Goal: Task Accomplishment & Management: Manage account settings

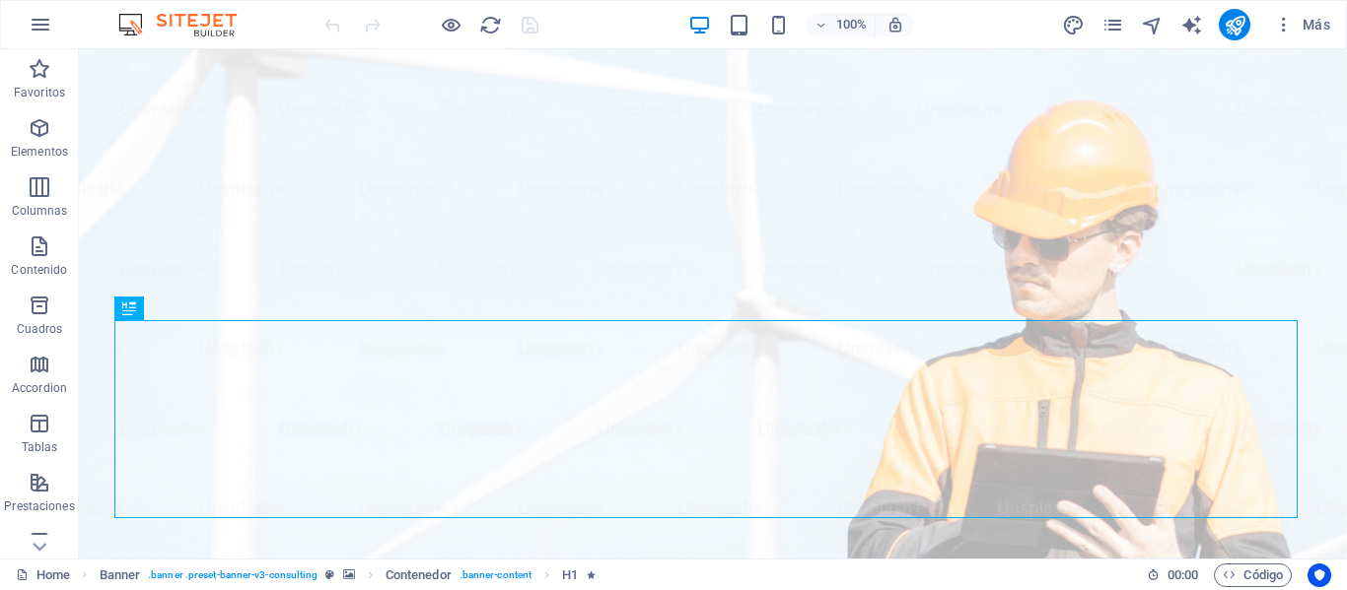
click at [200, 20] on img at bounding box center [187, 25] width 148 height 24
click at [34, 26] on icon "button" at bounding box center [41, 25] width 24 height 24
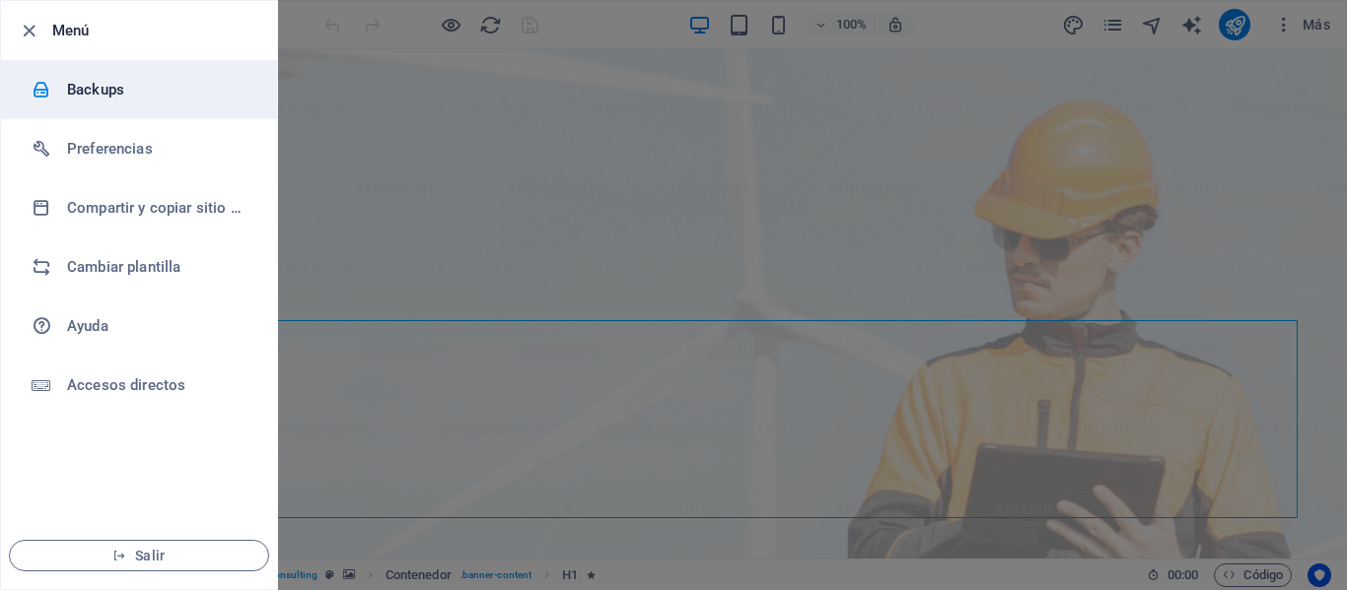
click at [128, 93] on h6 "Backups" at bounding box center [158, 90] width 182 height 24
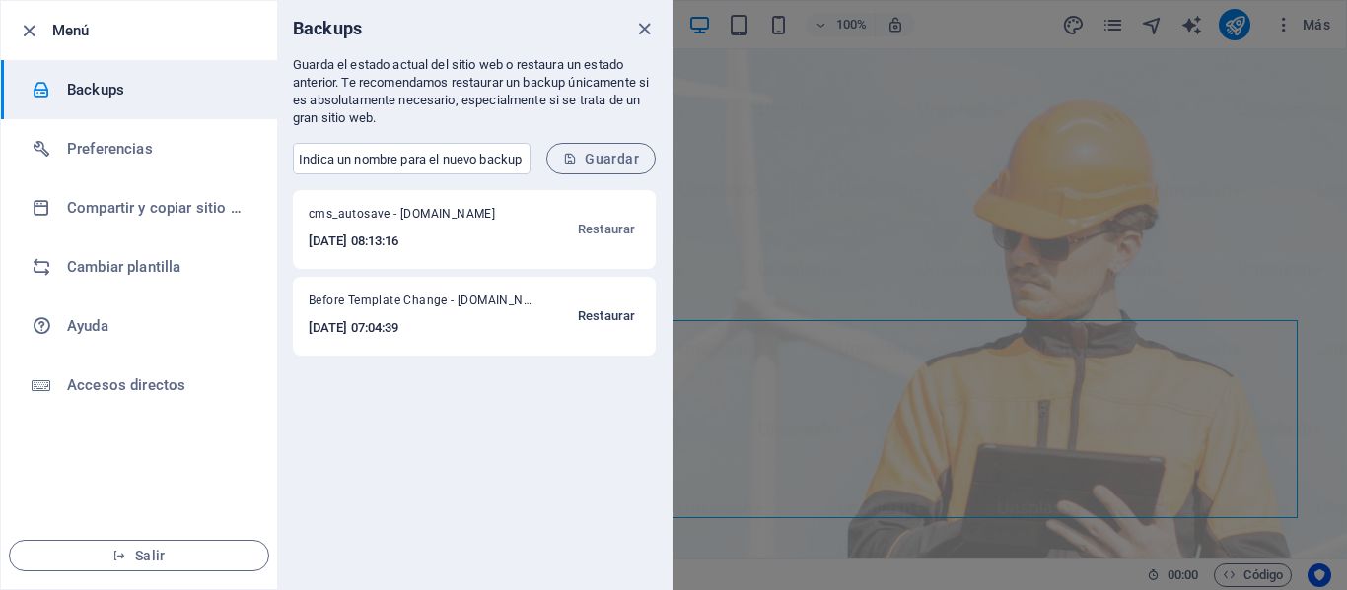
click at [620, 312] on span "Restaurar" at bounding box center [606, 317] width 57 height 24
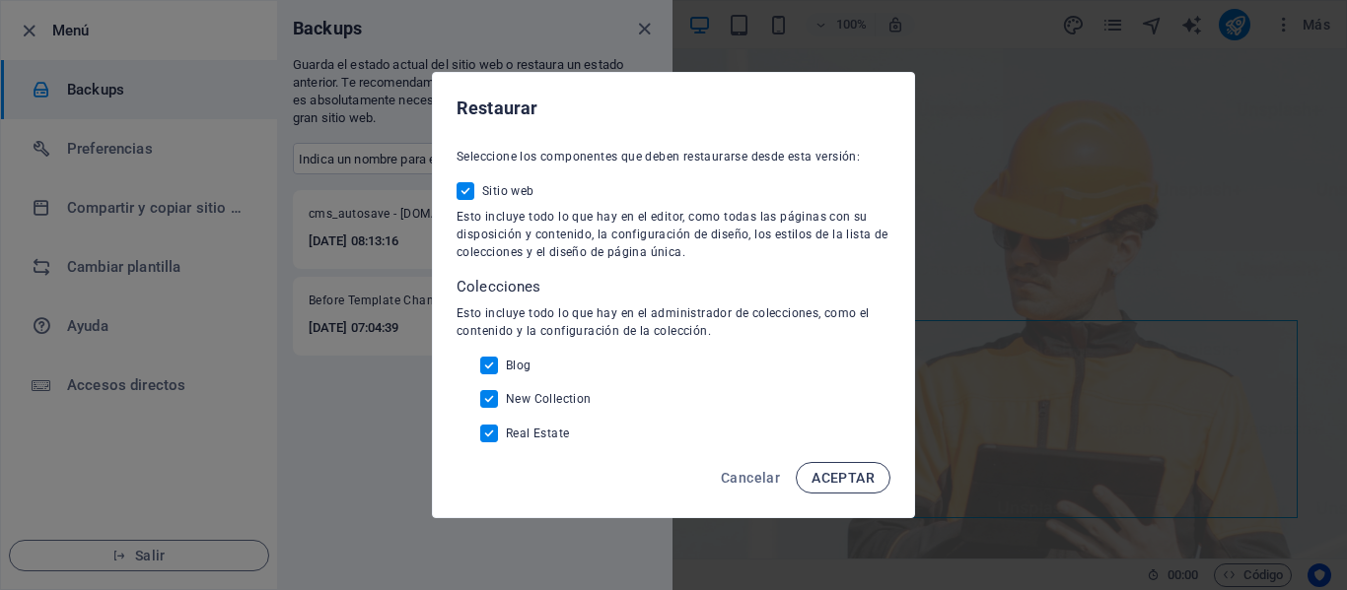
click at [818, 473] on span "ACEPTAR" at bounding box center [842, 478] width 63 height 16
checkbox input "false"
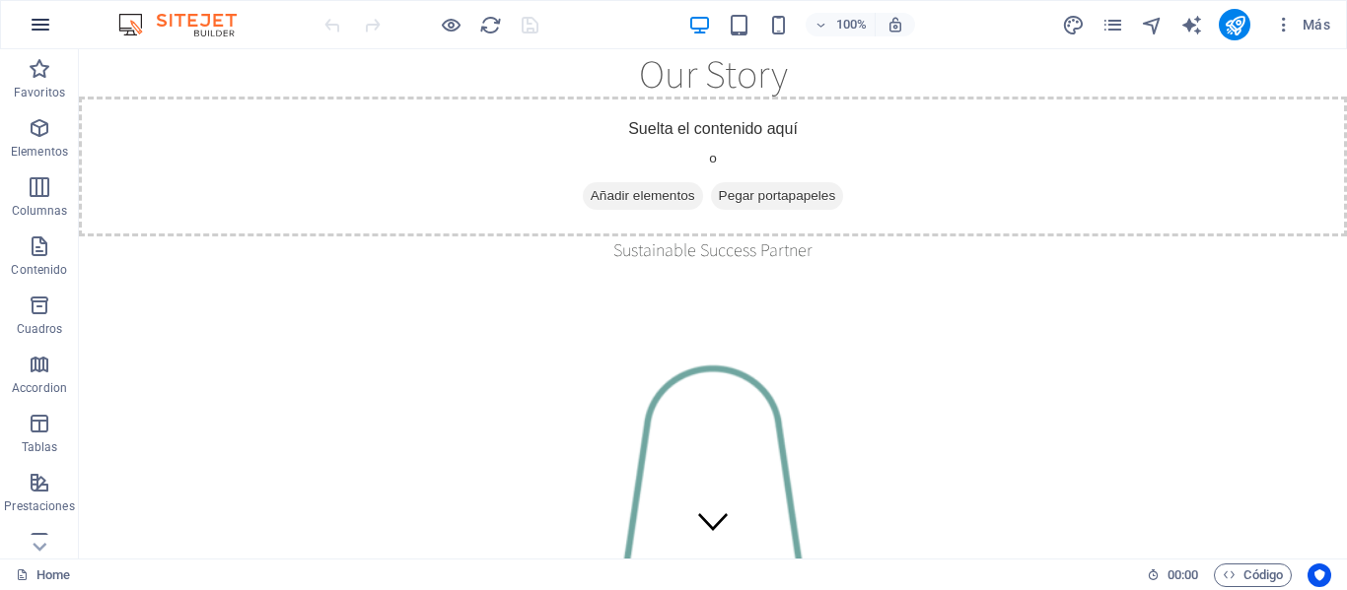
click at [56, 28] on button "button" at bounding box center [40, 24] width 47 height 47
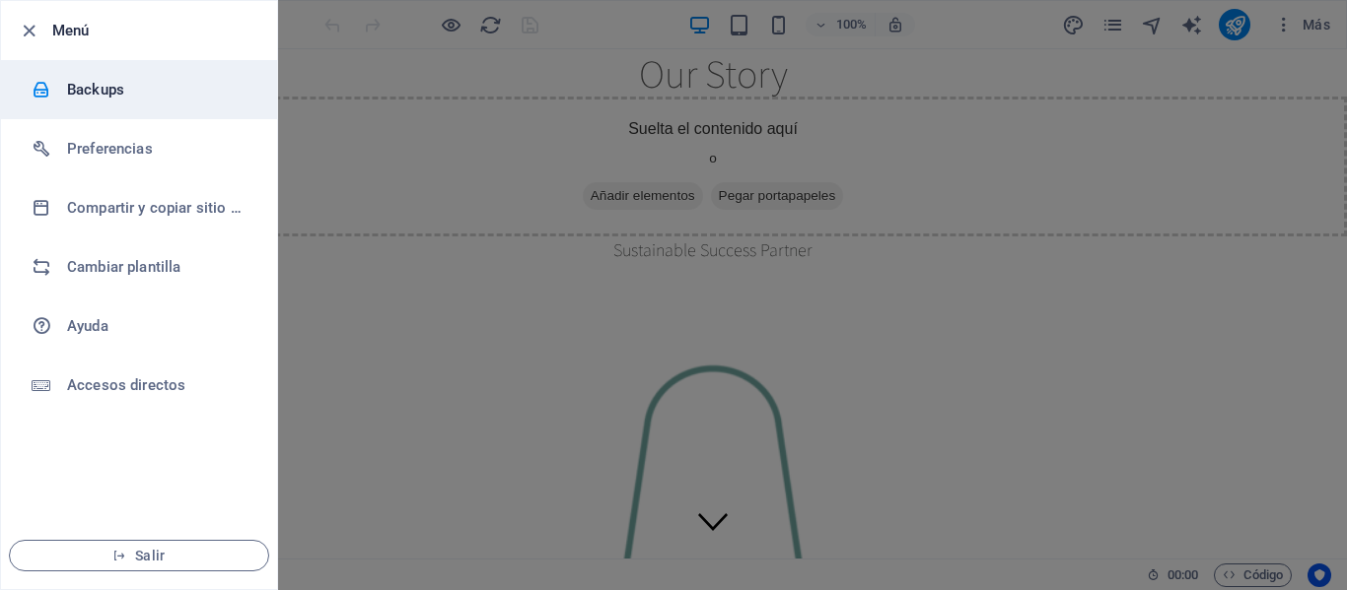
click at [71, 86] on h6 "Backups" at bounding box center [158, 90] width 182 height 24
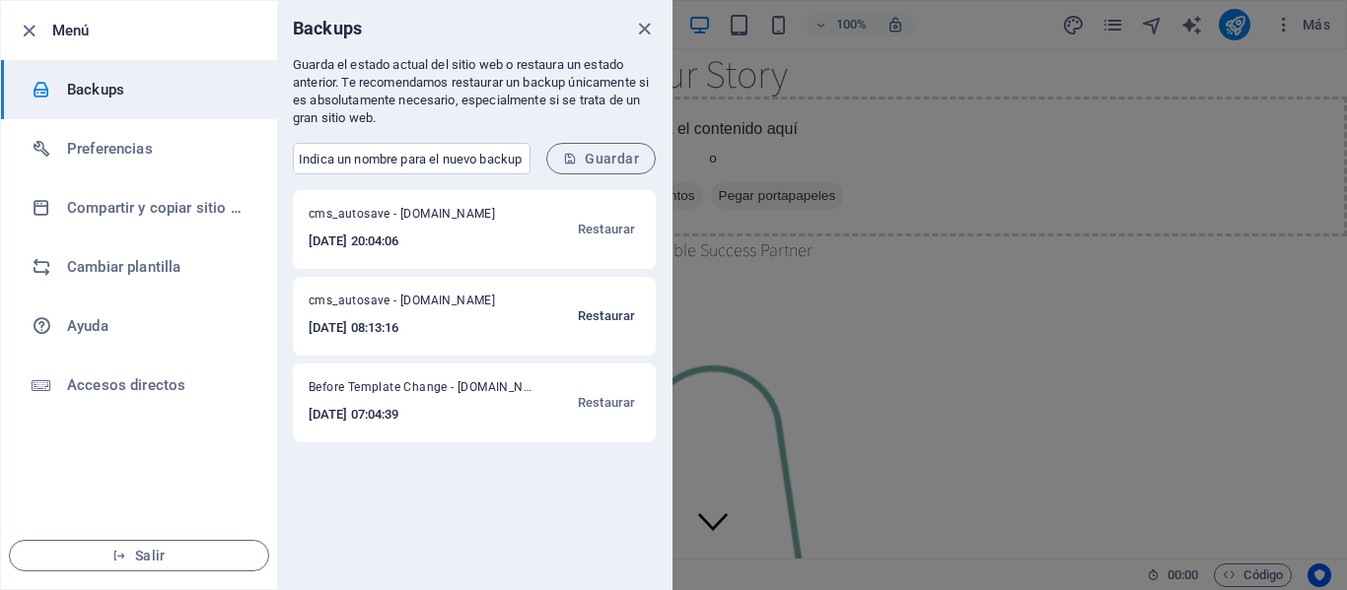
click at [608, 319] on span "Restaurar" at bounding box center [606, 317] width 57 height 24
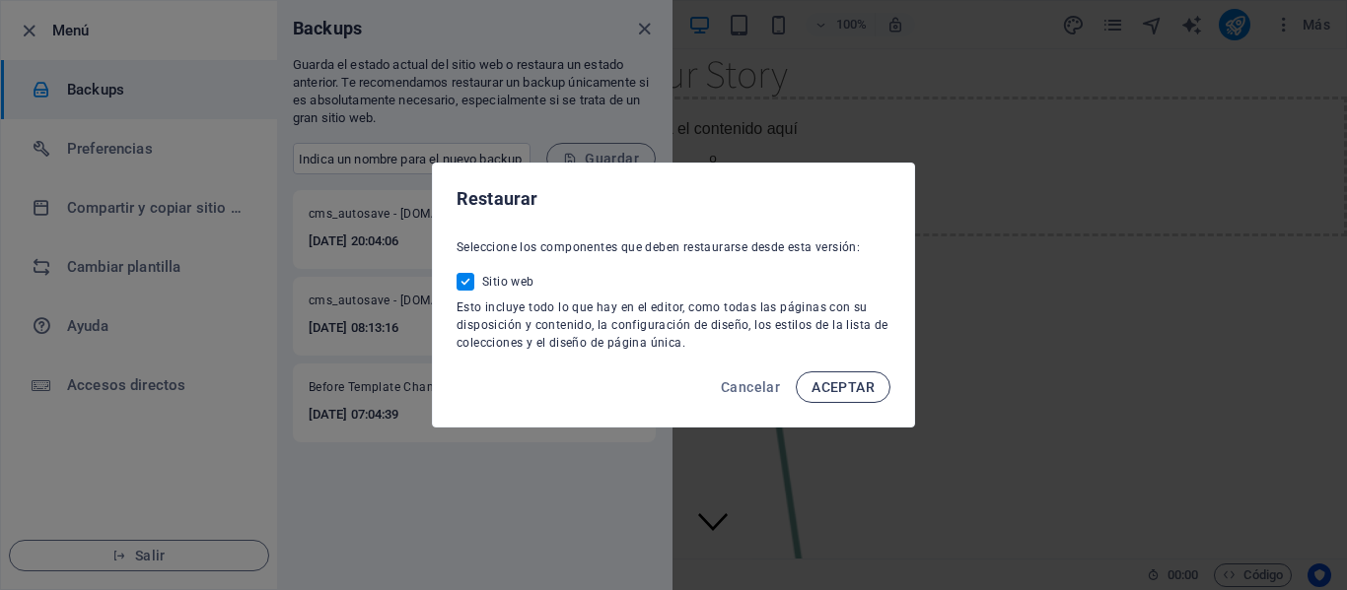
click at [866, 387] on span "ACEPTAR" at bounding box center [842, 388] width 63 height 16
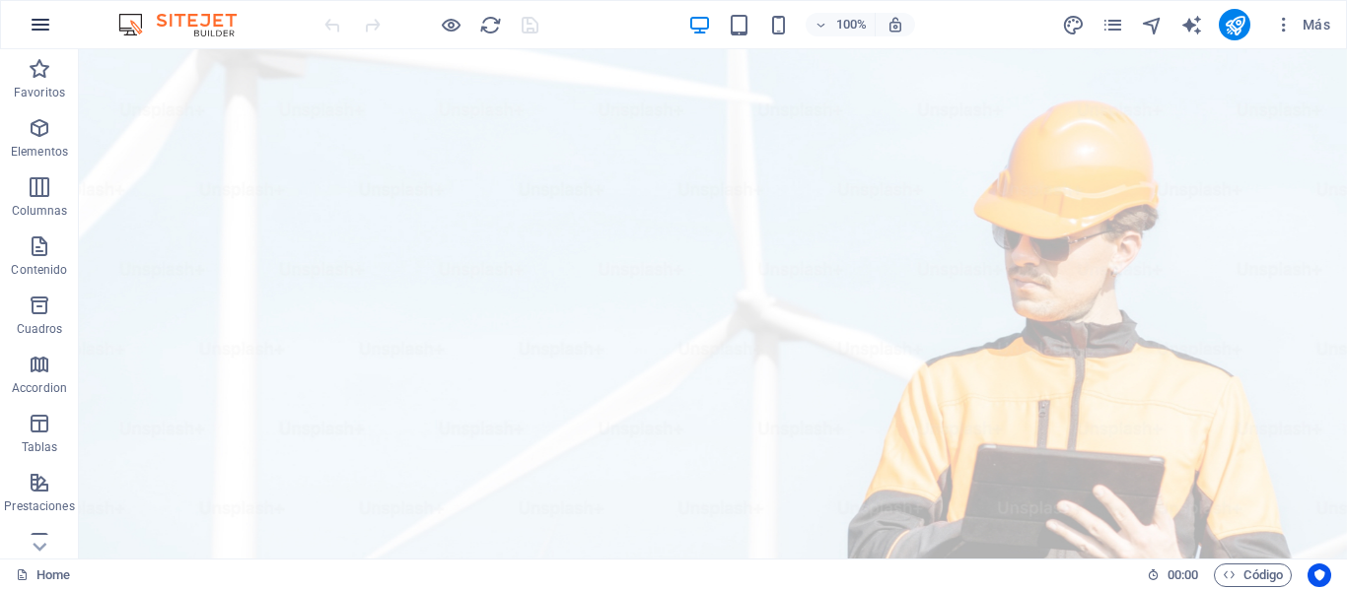
click at [41, 35] on icon "button" at bounding box center [41, 25] width 24 height 24
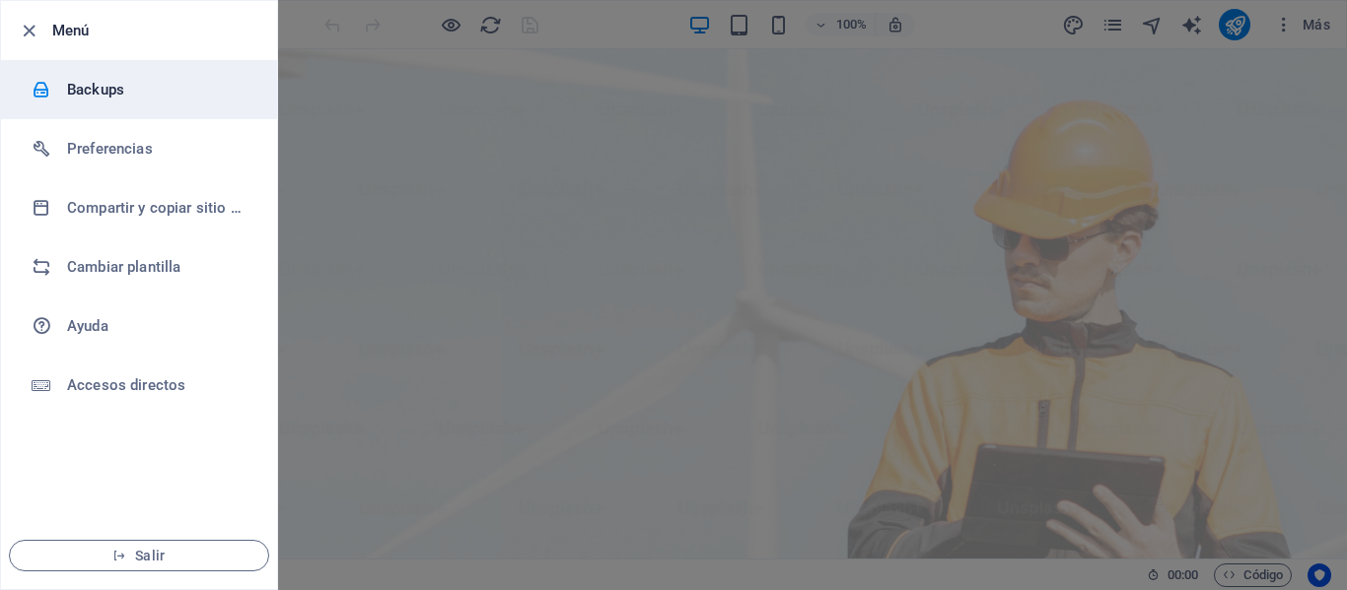
click at [109, 85] on h6 "Backups" at bounding box center [158, 90] width 182 height 24
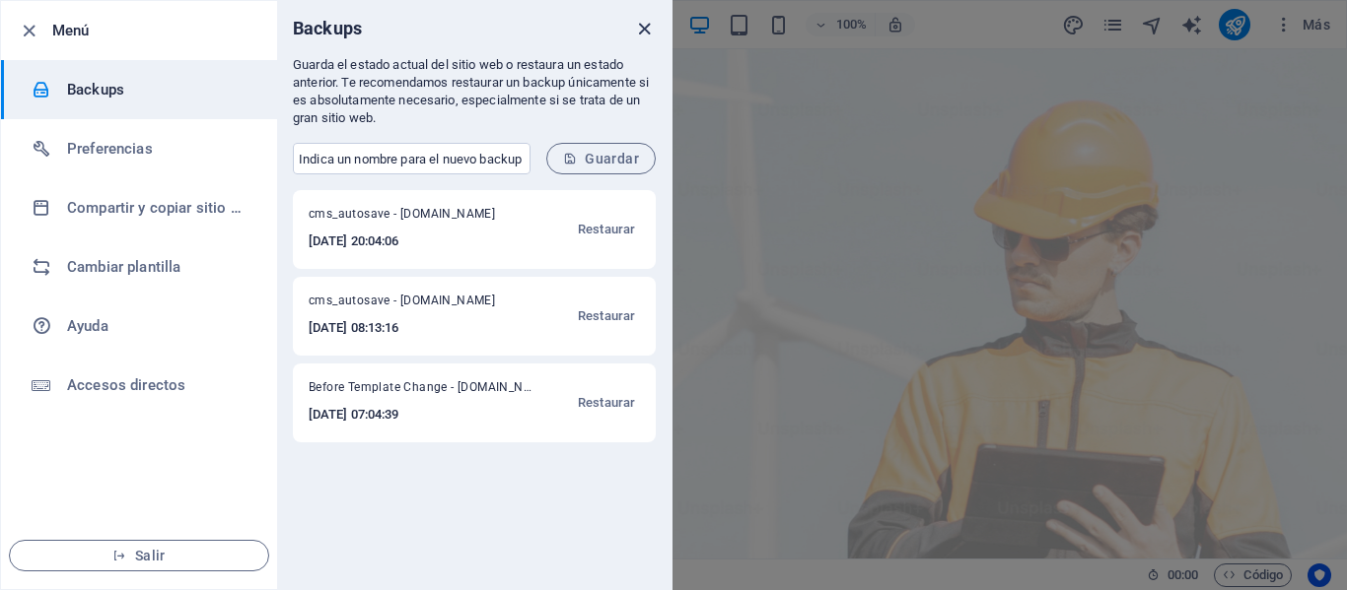
click at [639, 31] on icon "close" at bounding box center [644, 29] width 23 height 23
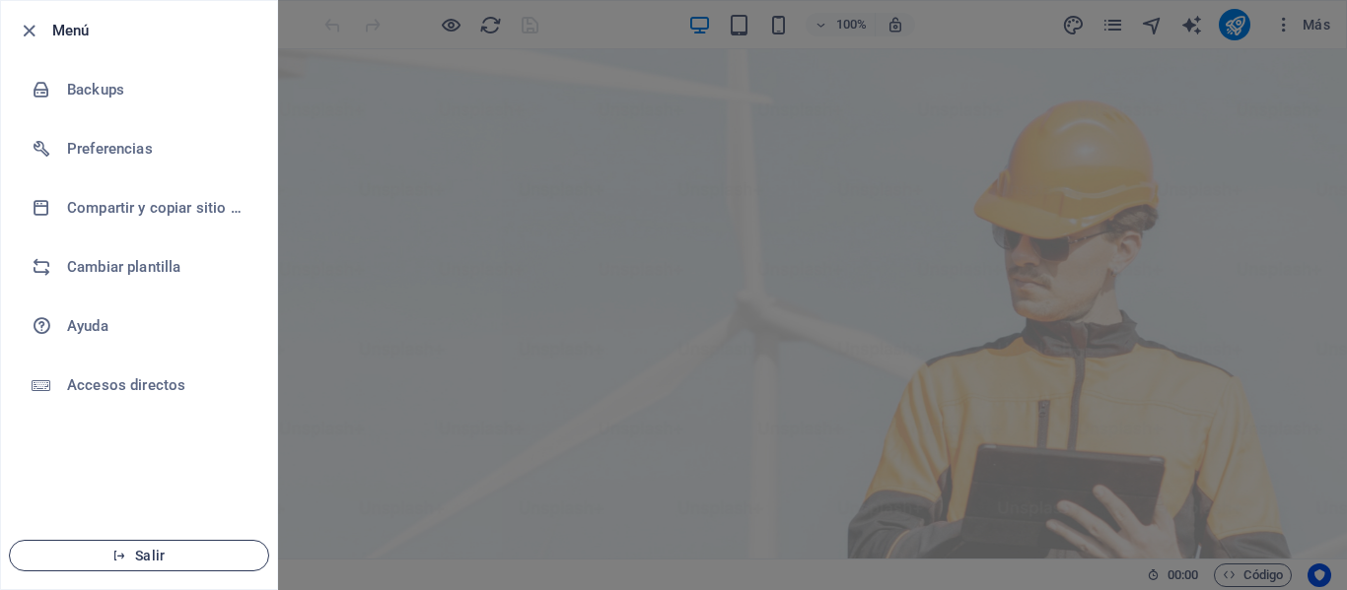
click at [144, 545] on button "Salir" at bounding box center [139, 556] width 260 height 32
click at [173, 552] on span "Salir" at bounding box center [139, 556] width 227 height 16
